Goal: Task Accomplishment & Management: Manage account settings

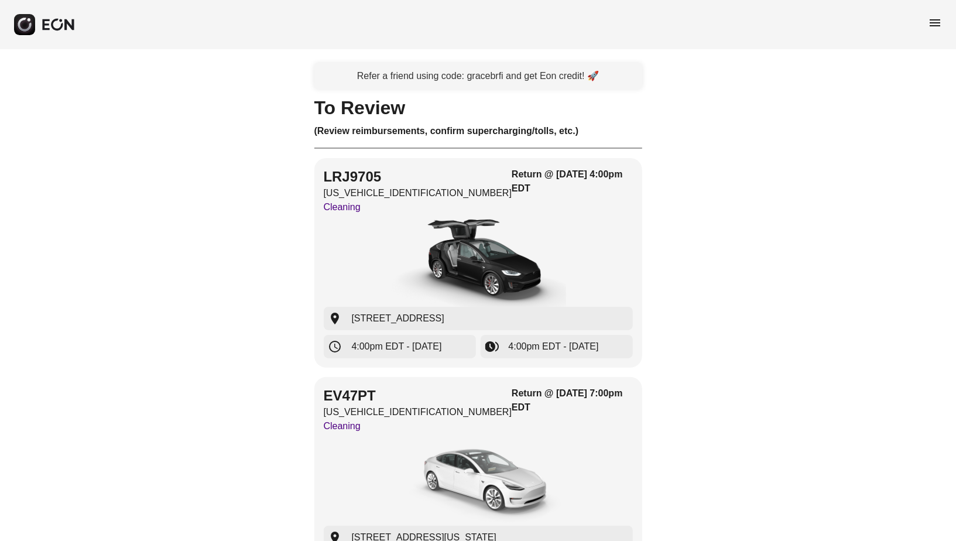
click at [934, 29] on span "menu" at bounding box center [935, 23] width 14 height 14
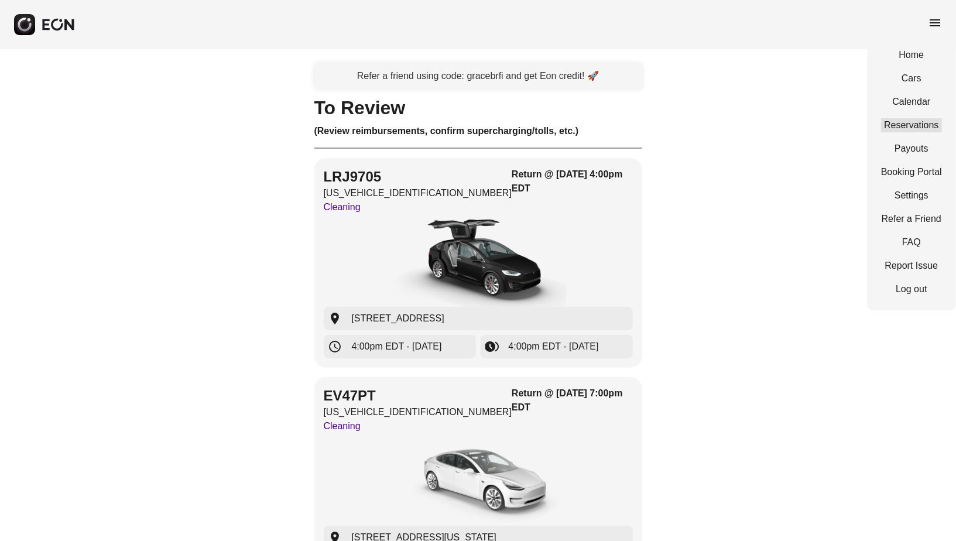
click at [915, 125] on link "Reservations" at bounding box center [911, 125] width 61 height 14
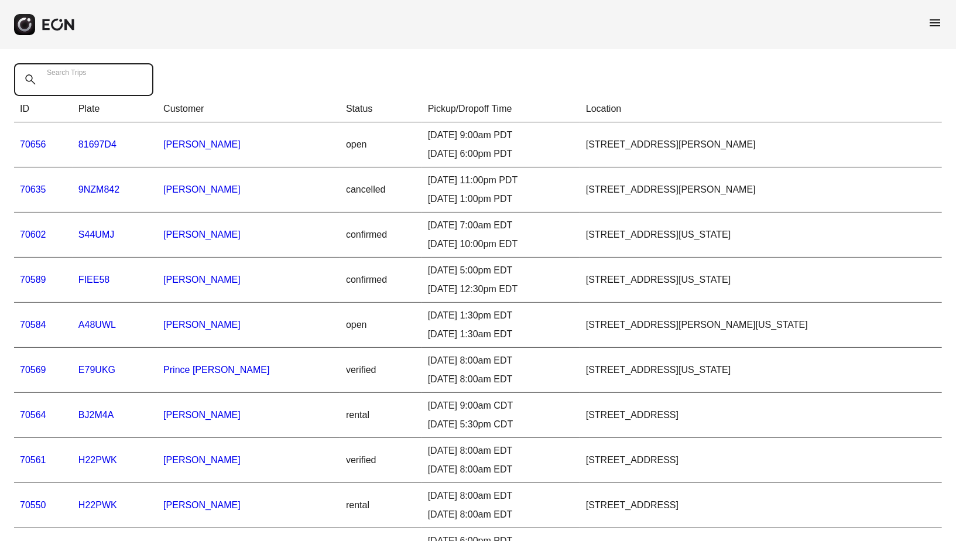
click at [105, 83] on Trips "Search Trips" at bounding box center [83, 79] width 139 height 33
type Trips "*"
paste Trips "**********"
type Trips "**********"
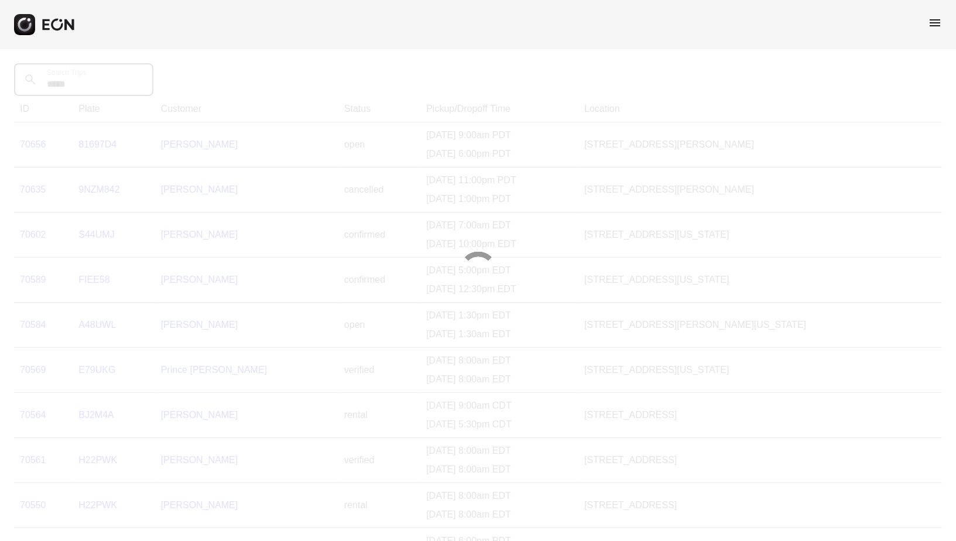
type Trips "*****"
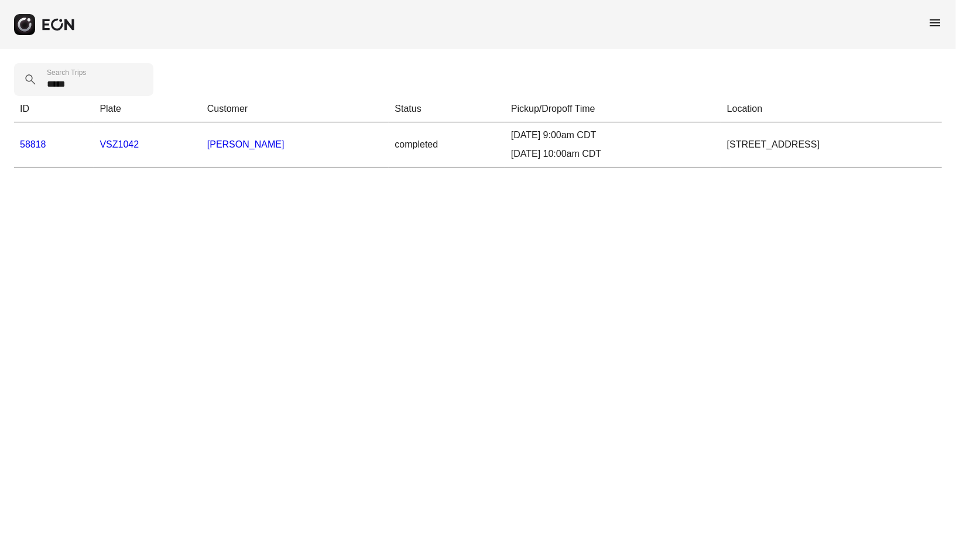
click at [51, 146] on td "58818" at bounding box center [54, 144] width 80 height 45
click at [34, 144] on link "58818" at bounding box center [33, 144] width 26 height 10
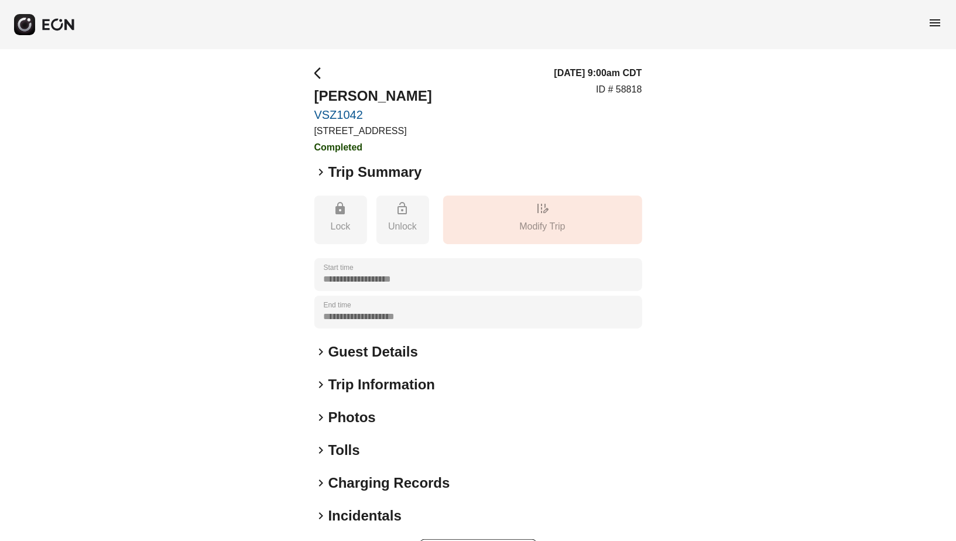
scroll to position [42, 0]
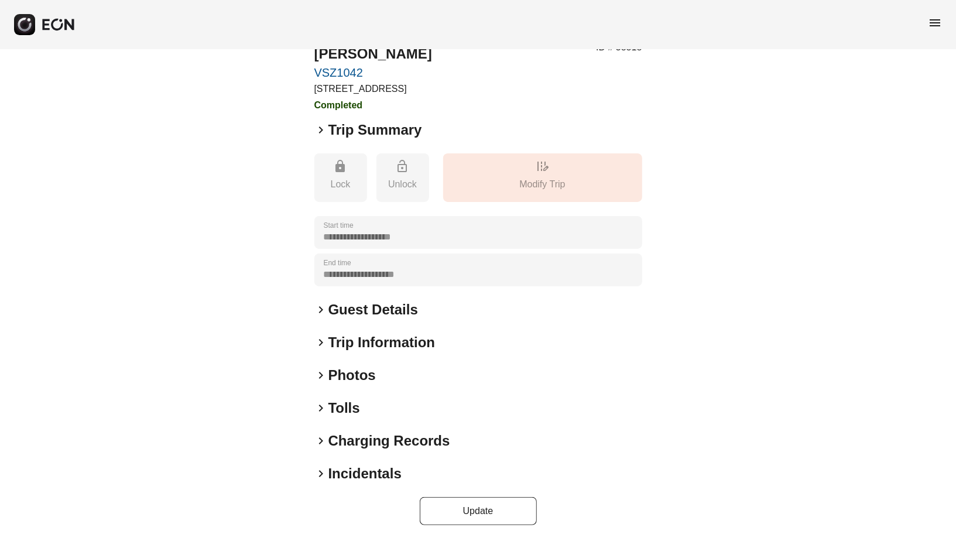
click at [371, 475] on h2 "Incidentals" at bounding box center [364, 473] width 73 height 19
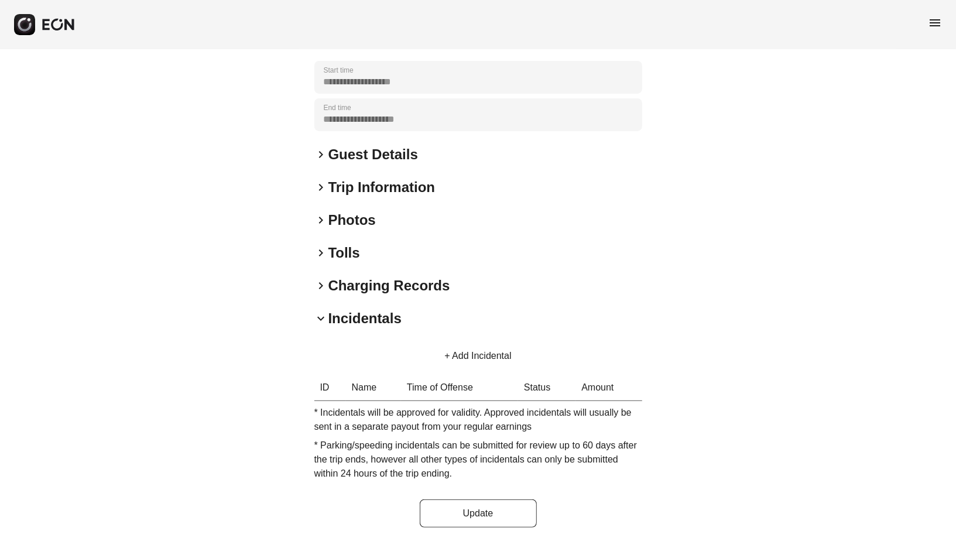
scroll to position [200, 0]
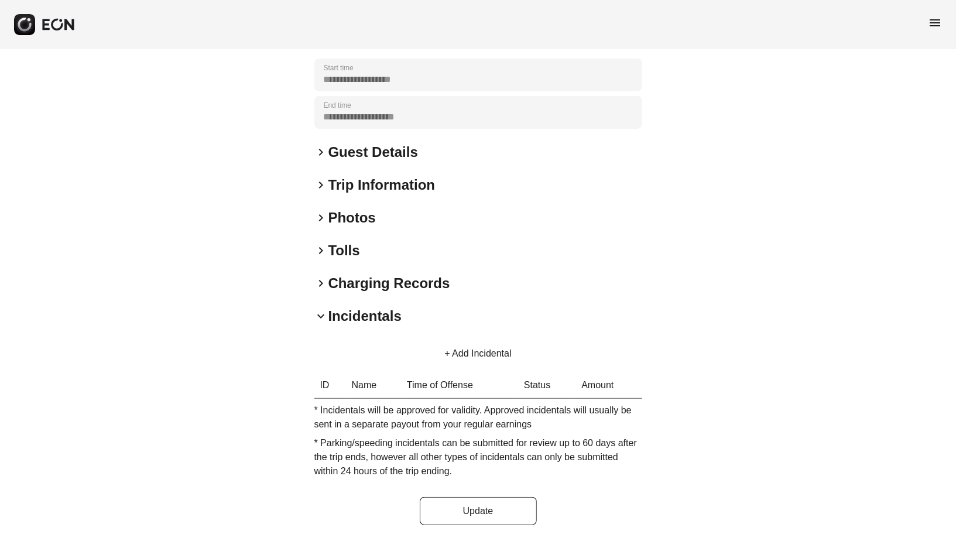
click at [476, 352] on button "+ Add Incidental" at bounding box center [477, 353] width 95 height 28
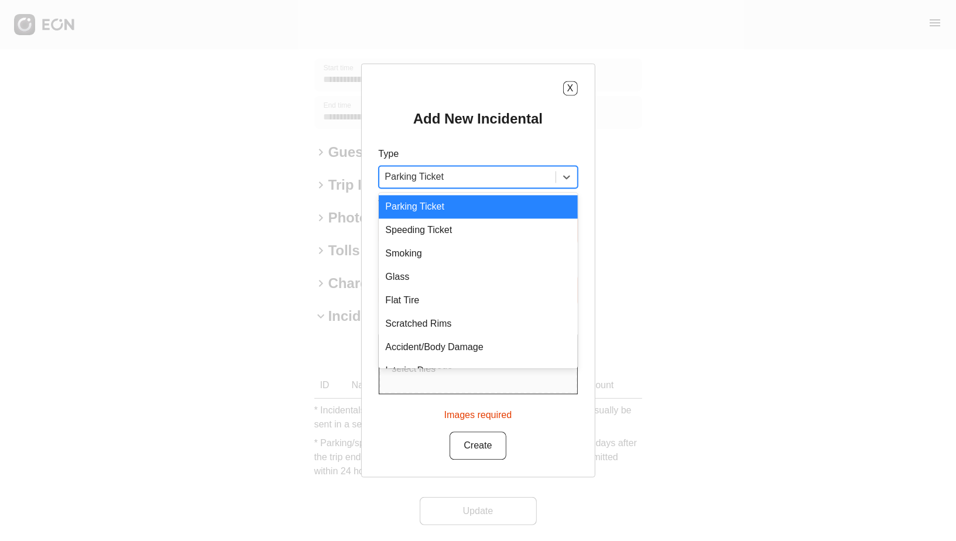
click at [444, 178] on div at bounding box center [467, 177] width 164 height 16
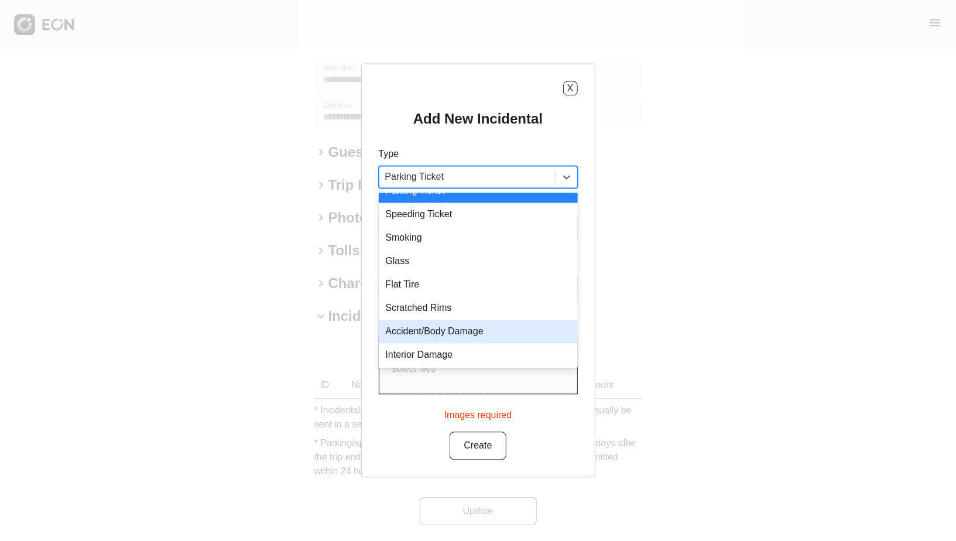
click at [445, 327] on div "Accident/Body Damage" at bounding box center [478, 331] width 199 height 23
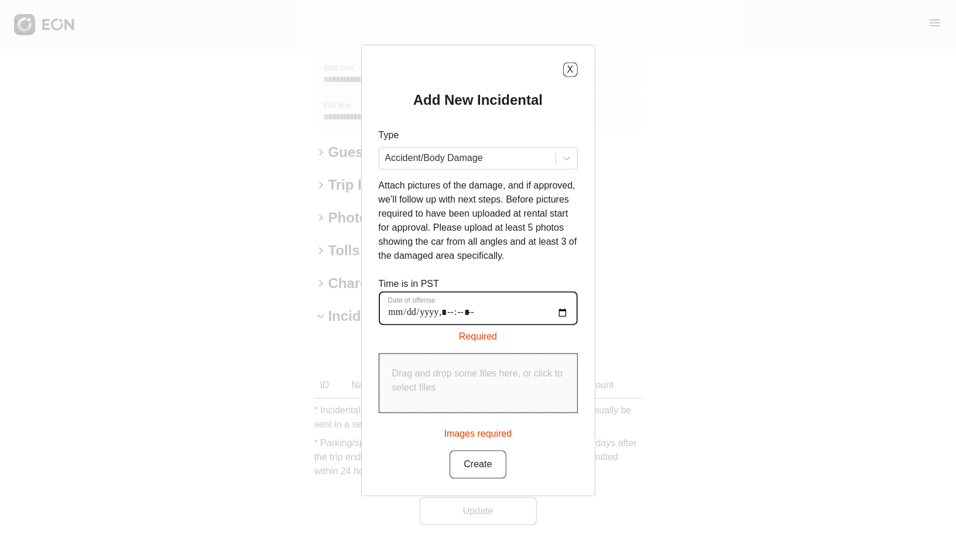
click at [397, 318] on offense "Date of offense" at bounding box center [478, 308] width 199 height 34
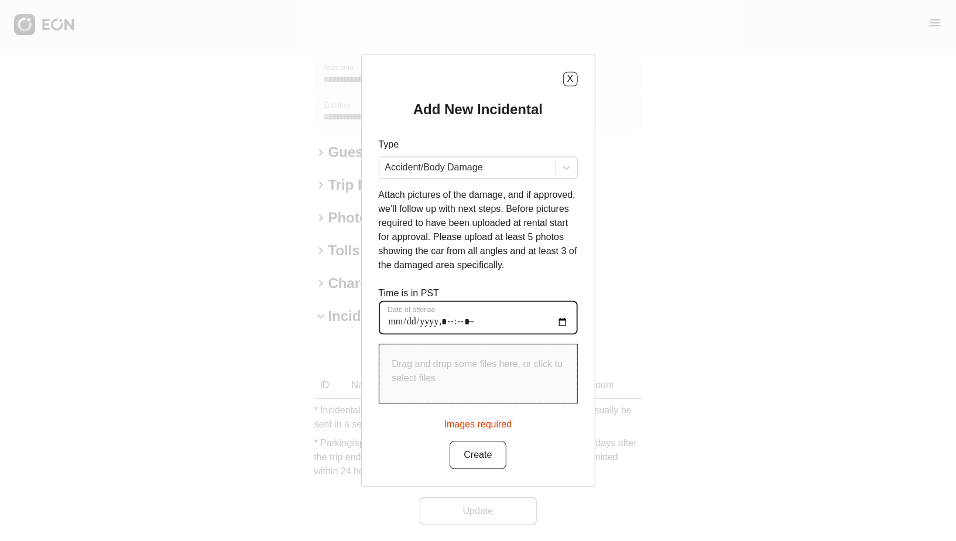
click at [468, 323] on offense "Date of offense" at bounding box center [478, 318] width 199 height 34
click at [462, 325] on offense "Date of offense" at bounding box center [478, 318] width 199 height 34
type offense "**********"
click at [462, 390] on div "Drag and drop some files here, or click to select files" at bounding box center [478, 374] width 198 height 59
type input "**********"
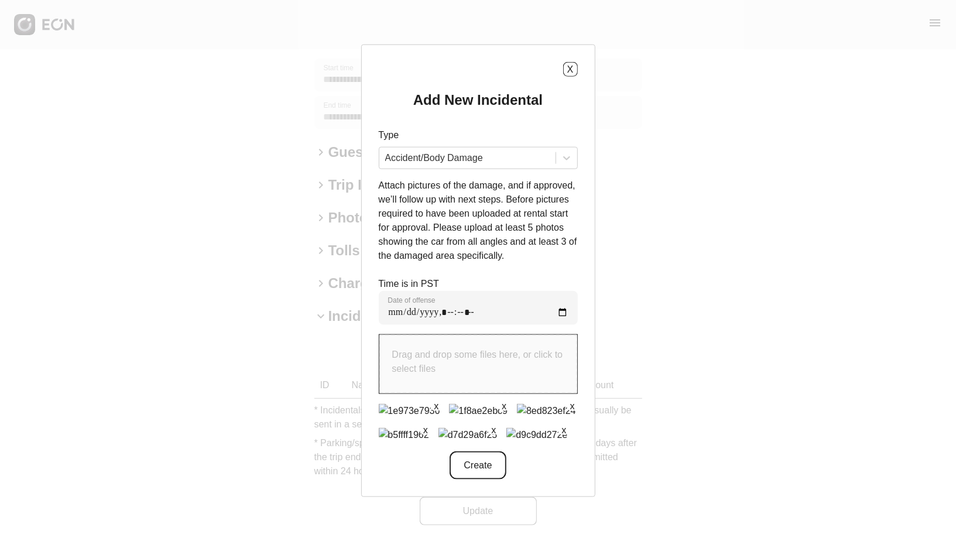
click at [468, 479] on button "Create" at bounding box center [477, 465] width 56 height 28
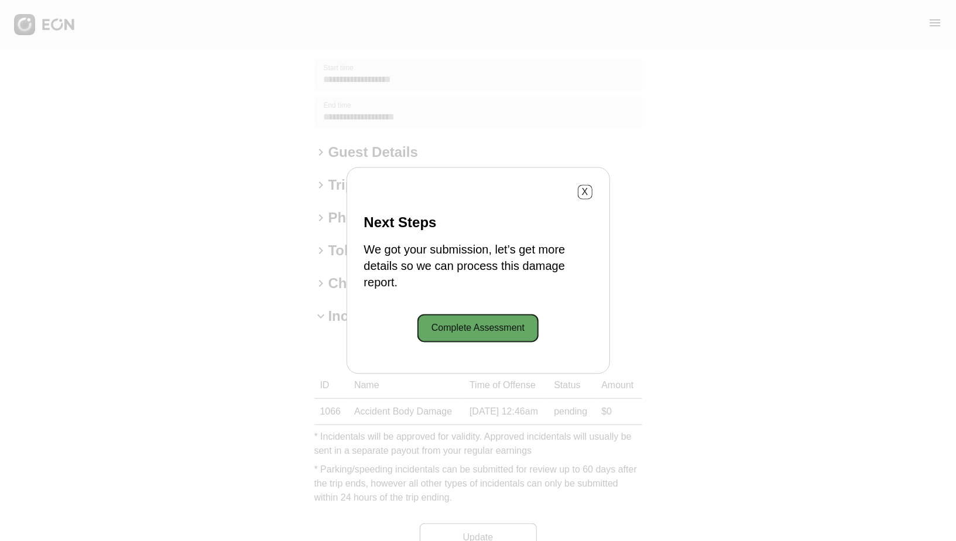
click at [523, 335] on button "Complete Assessment" at bounding box center [477, 328] width 121 height 28
click at [592, 194] on div "X Next Steps We got your submission, let’s get more details so we can process t…" at bounding box center [477, 270] width 263 height 207
click at [588, 193] on button "X" at bounding box center [585, 192] width 15 height 15
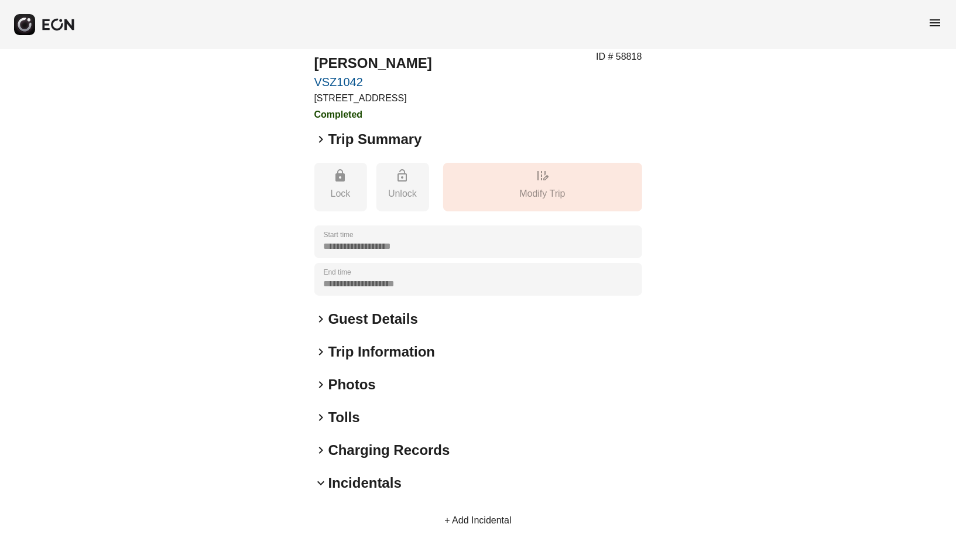
scroll to position [0, 0]
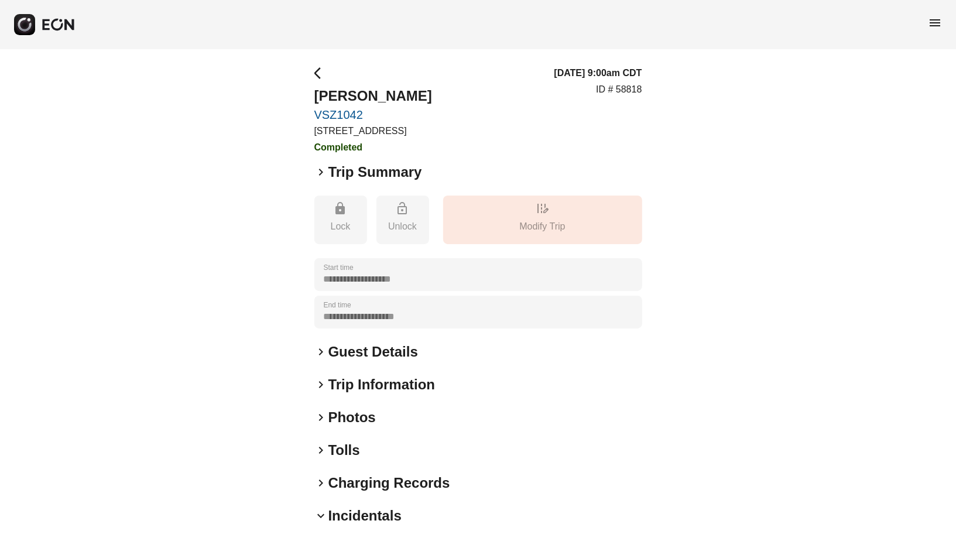
click at [329, 115] on link "VSZ1042" at bounding box center [373, 115] width 118 height 14
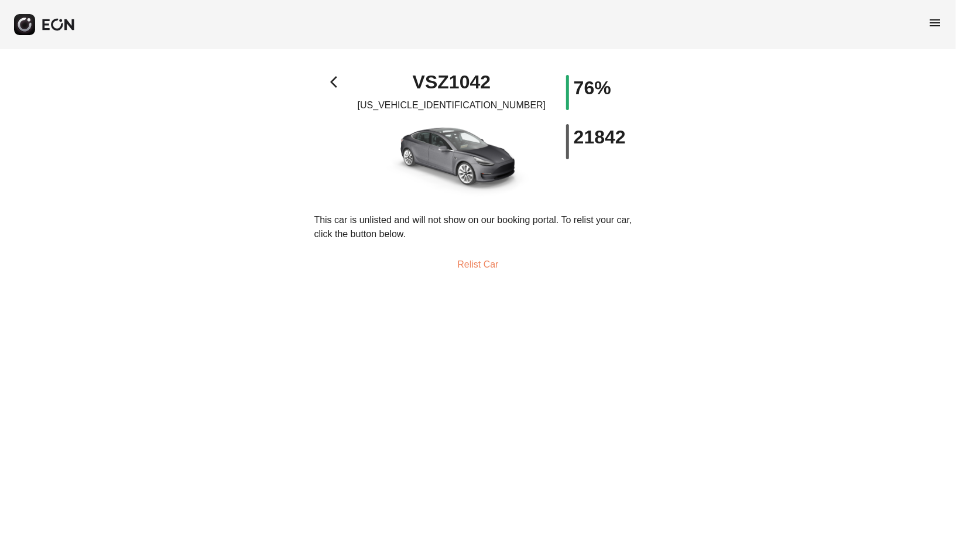
click at [461, 103] on p "5YJ3E1EA0RF763382" at bounding box center [452, 105] width 188 height 14
copy p "5YJ3E1EA0RF763382"
click at [321, 78] on div "arrow_back_ios VSZ1042 5YJ3E1EA0RF763382 76% 21842" at bounding box center [478, 137] width 328 height 124
click at [337, 83] on span "arrow_back_ios" at bounding box center [337, 82] width 14 height 14
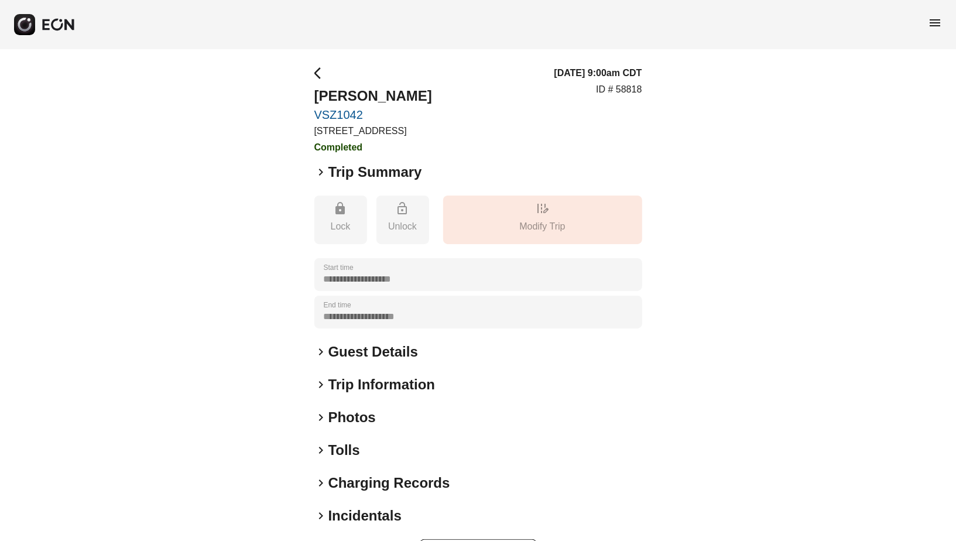
scroll to position [42, 0]
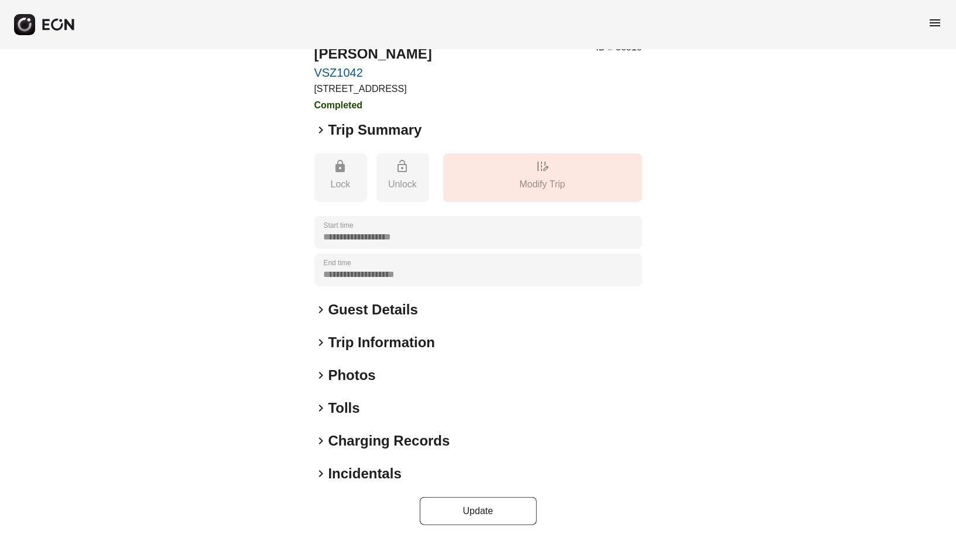
click at [375, 478] on h2 "Incidentals" at bounding box center [364, 473] width 73 height 19
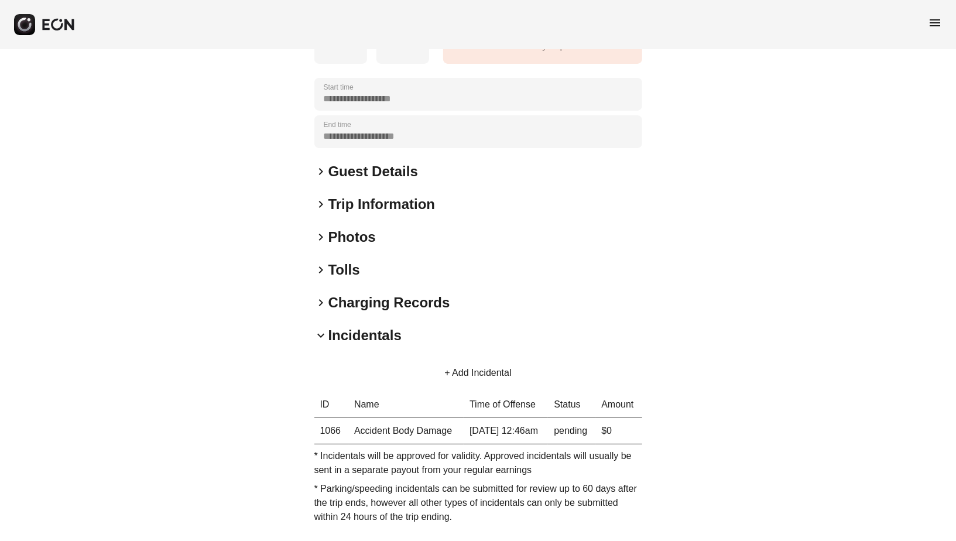
scroll to position [240, 0]
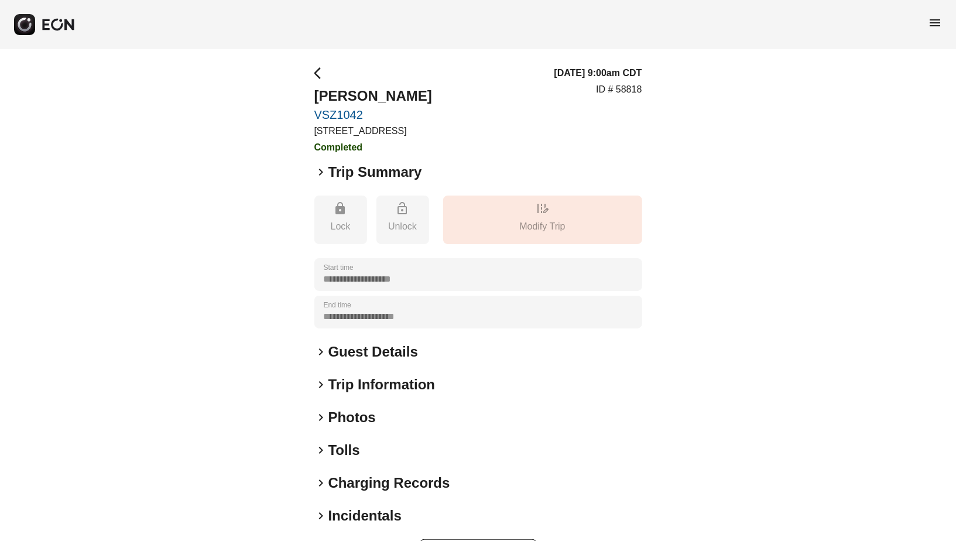
scroll to position [42, 0]
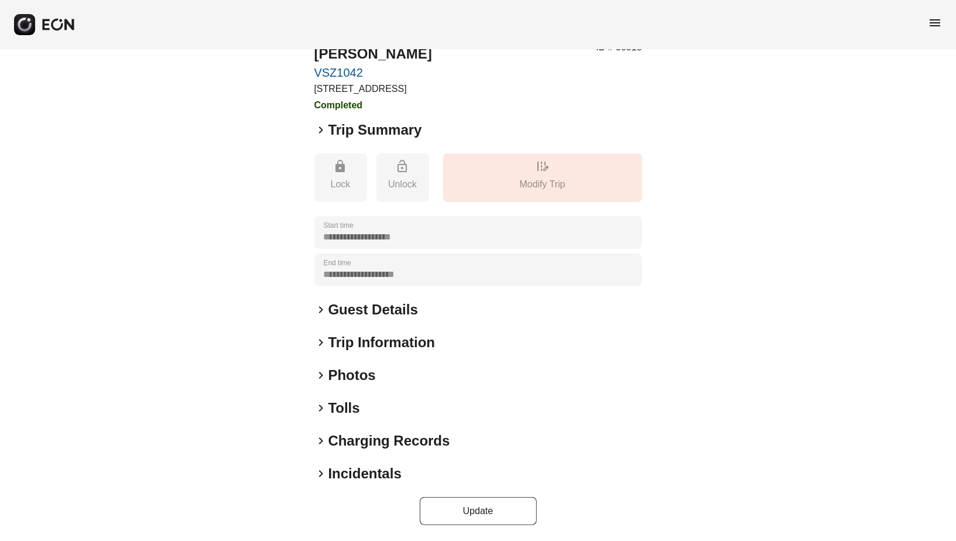
click at [366, 451] on div "**********" at bounding box center [478, 274] width 328 height 501
click at [366, 475] on h2 "Incidentals" at bounding box center [364, 473] width 73 height 19
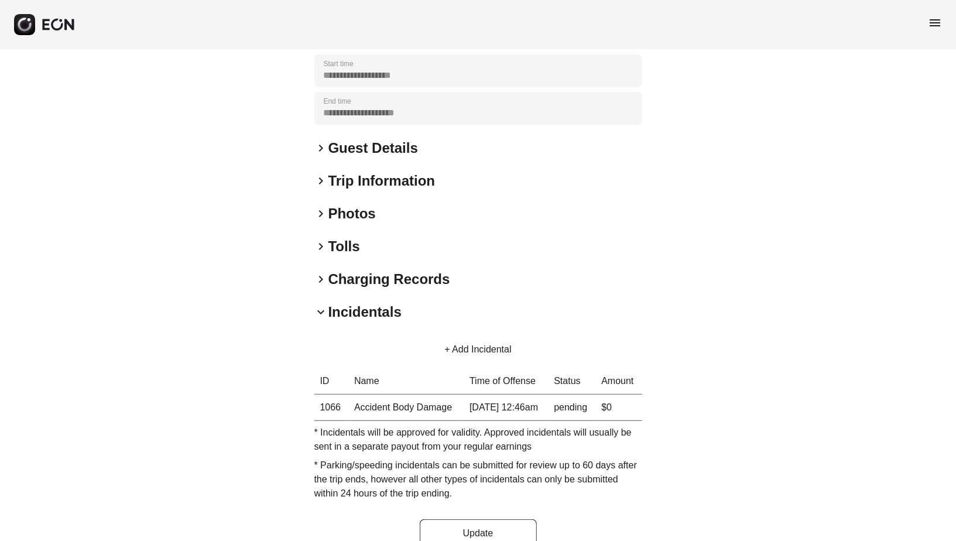
scroll to position [222, 0]
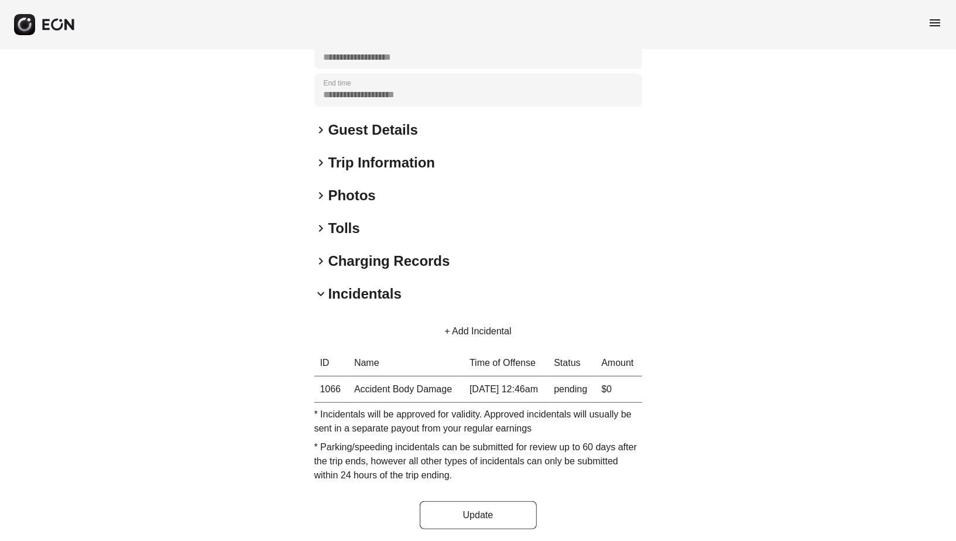
click at [361, 359] on th "Name" at bounding box center [405, 363] width 115 height 26
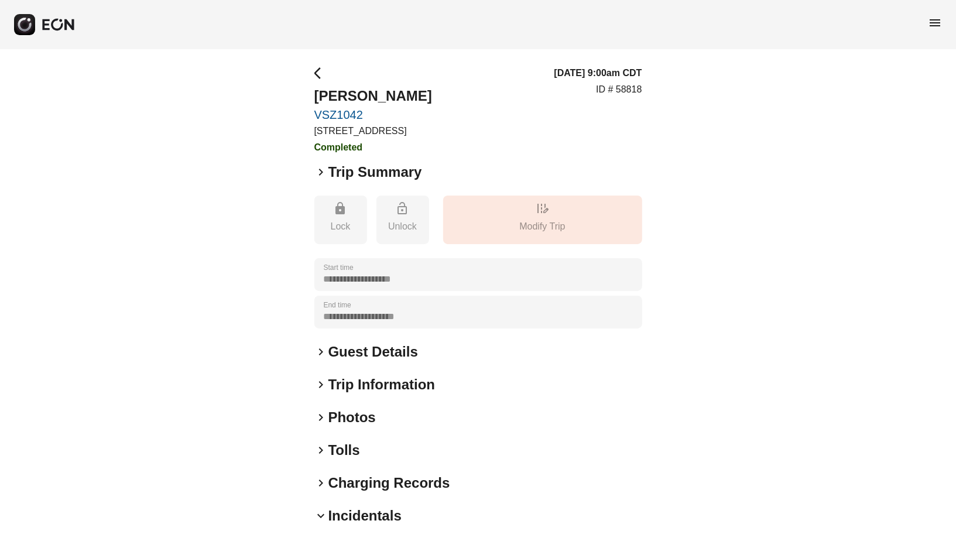
scroll to position [240, 0]
